Goal: Use online tool/utility

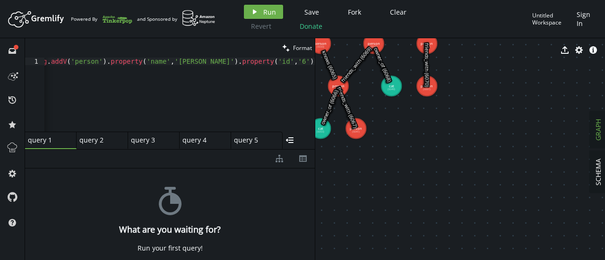
scroll to position [0, 25]
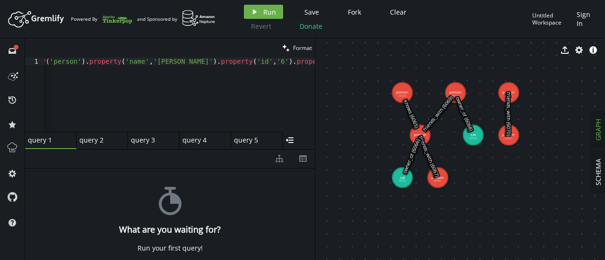
drag, startPoint x: 377, startPoint y: 147, endPoint x: 460, endPoint y: 196, distance: 96.4
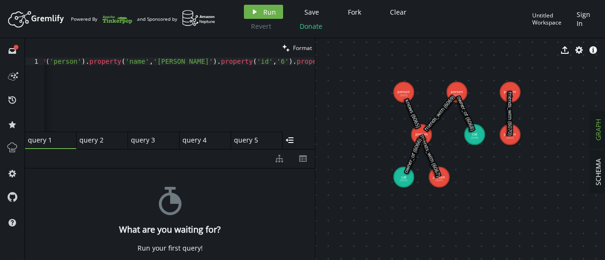
click at [91, 146] on div "query 2 small-cross" at bounding box center [103, 140] width 52 height 17
click at [149, 140] on div "query 3 query 3" at bounding box center [151, 140] width 40 height 9
click at [201, 140] on div "query 4 query 4" at bounding box center [202, 140] width 40 height 9
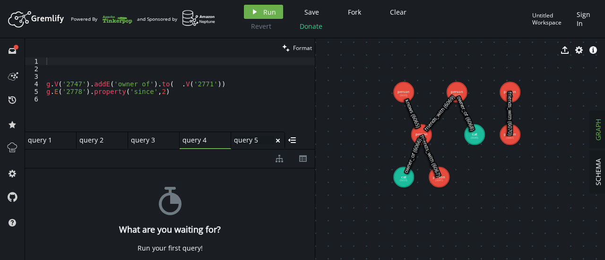
click at [246, 138] on div "query 5 query 5" at bounding box center [254, 140] width 40 height 9
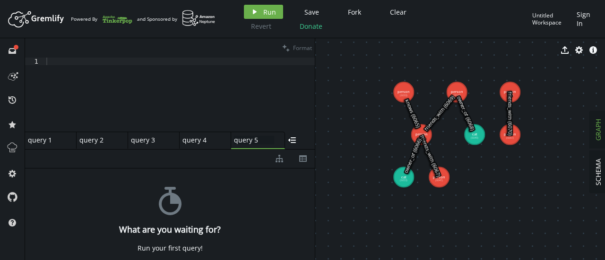
click at [44, 141] on div "query 1" at bounding box center [47, 140] width 38 height 9
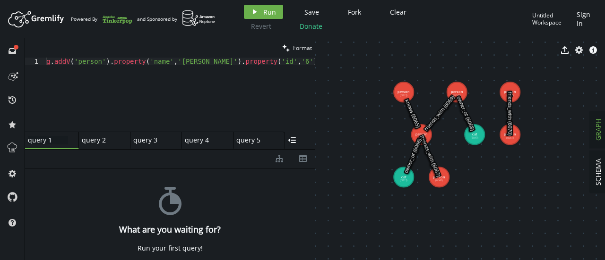
scroll to position [0, 0]
click at [89, 138] on div "query 2 query 2" at bounding box center [99, 140] width 40 height 9
click at [147, 149] on div at bounding box center [170, 149] width 290 height 0
click at [147, 141] on div "query 3 query 3" at bounding box center [151, 140] width 40 height 9
click at [197, 138] on div "query 4" at bounding box center [204, 140] width 38 height 9
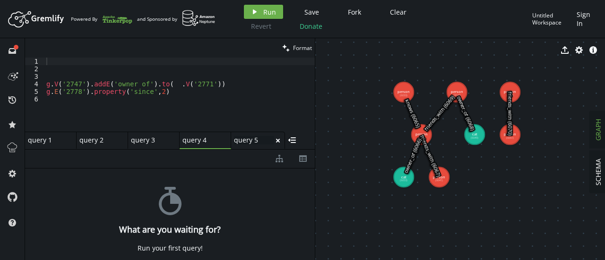
click at [256, 138] on div "query 5 query 5" at bounding box center [254, 140] width 40 height 9
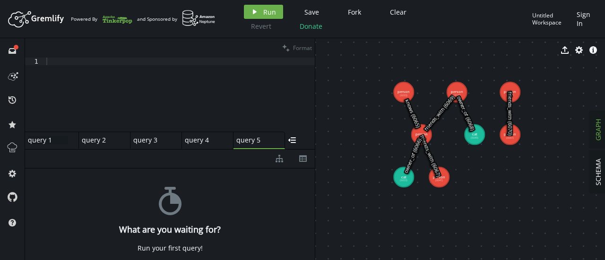
click at [30, 144] on div "query 1 query 1" at bounding box center [48, 140] width 40 height 9
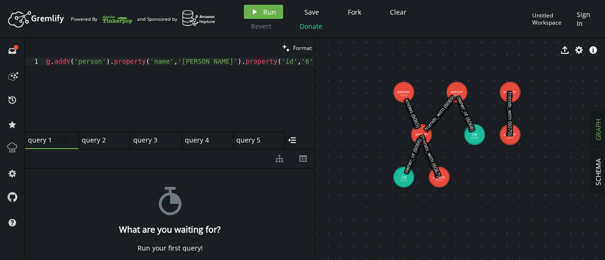
type textarea "g.addV('person').property('name','[PERSON_NAME]').property('id','6').property('…"
click at [91, 89] on div "g . addV ( 'person' ) . property ( 'name' , '[PERSON_NAME]' ) . property ( 'id'…" at bounding box center [167, 101] width 295 height 86
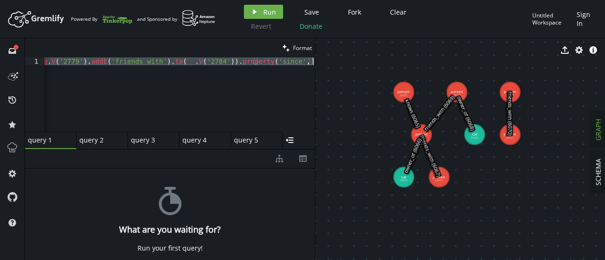
type textarea "g.addV('person').property('name','[PERSON_NAME]').property('id','6').property('…"
type textarea "g.E('2778').property('since',2)"
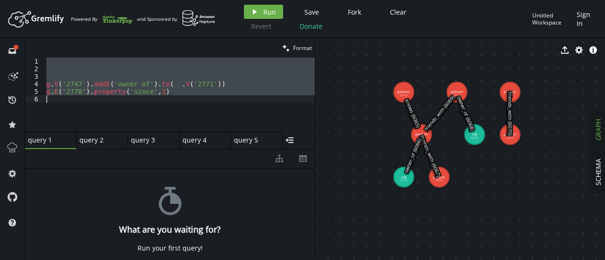
type textarea "g.E('2778').property('since',2)"
type textarea "g.addV('person').property('name','[PERSON_NAME]').property('id','6').property('…"
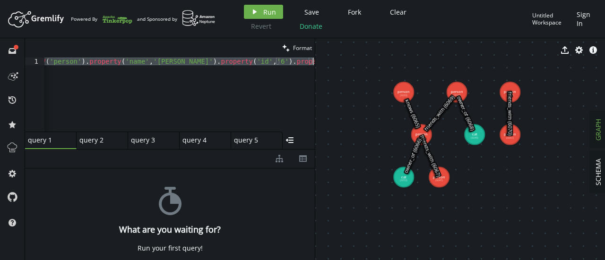
scroll to position [0, 25]
click at [91, 89] on div "g . addV ( 'person' ) . property ( 'name' , '[PERSON_NAME]' ) . property ( 'id'…" at bounding box center [179, 95] width 270 height 74
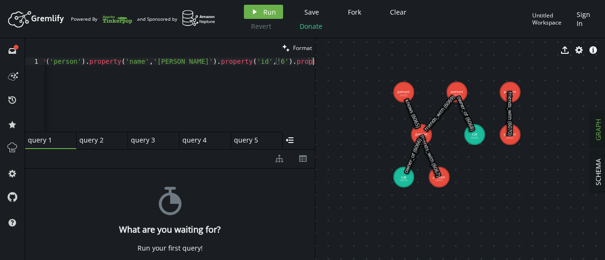
scroll to position [0, 23]
